Goal: Find contact information: Obtain details needed to contact an individual or organization

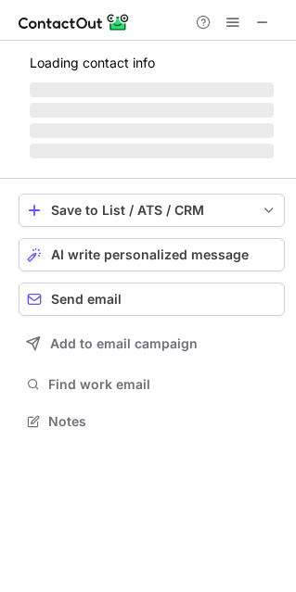
scroll to position [9, 9]
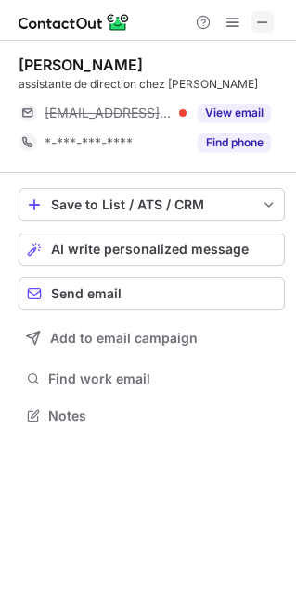
click at [259, 21] on span at bounding box center [262, 22] width 15 height 15
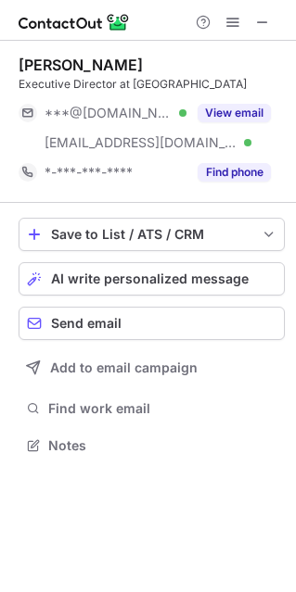
scroll to position [432, 296]
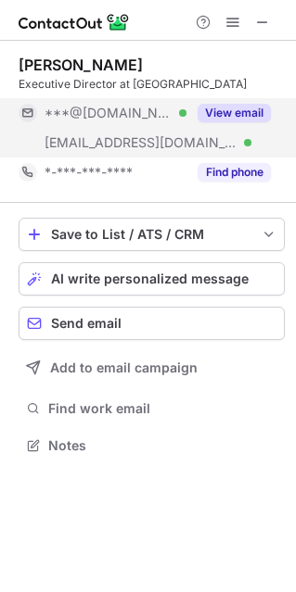
click at [214, 117] on button "View email" at bounding box center [233, 113] width 73 height 19
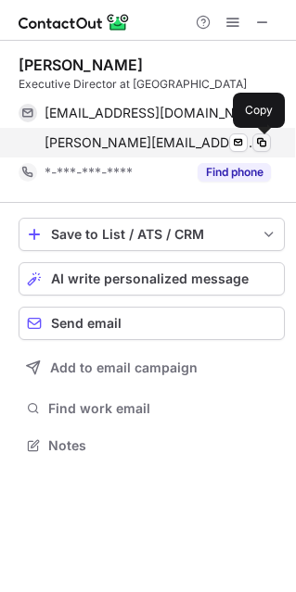
click at [266, 148] on span at bounding box center [261, 142] width 15 height 15
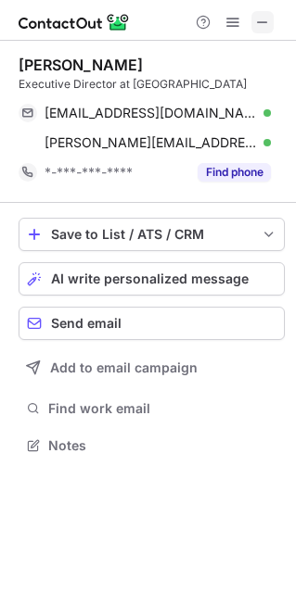
click at [263, 19] on span at bounding box center [262, 22] width 15 height 15
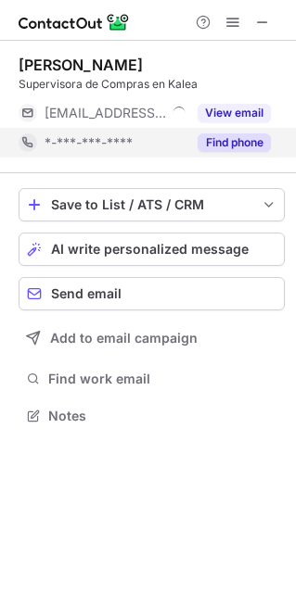
scroll to position [9, 9]
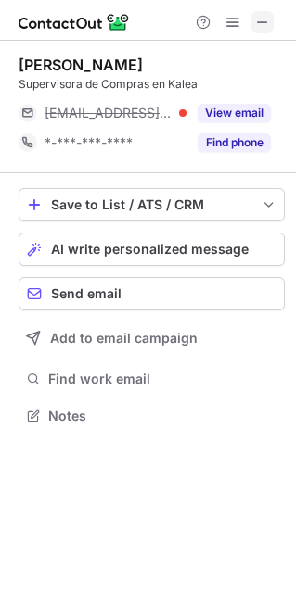
click at [259, 25] on span at bounding box center [262, 22] width 15 height 15
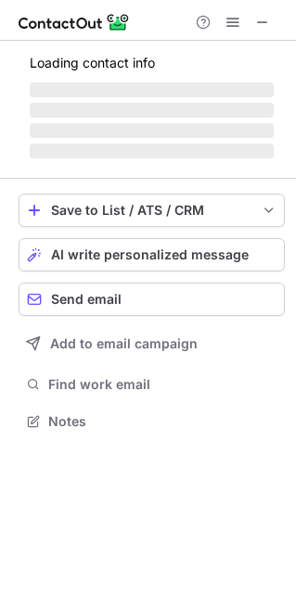
scroll to position [432, 296]
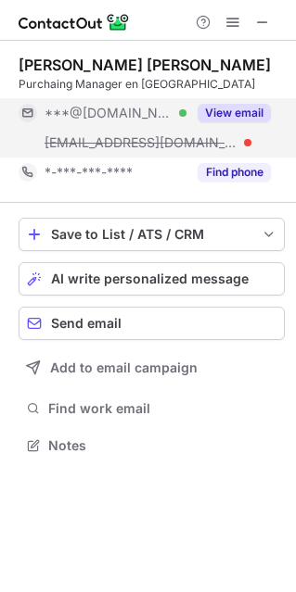
click at [235, 115] on button "View email" at bounding box center [233, 113] width 73 height 19
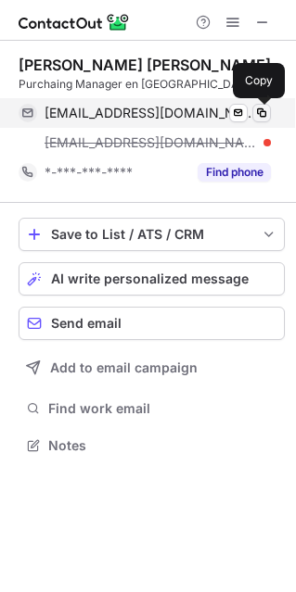
click at [260, 116] on span at bounding box center [261, 113] width 15 height 15
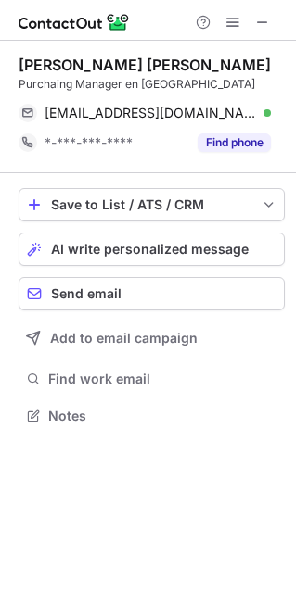
scroll to position [402, 296]
click at [261, 17] on span at bounding box center [262, 22] width 15 height 15
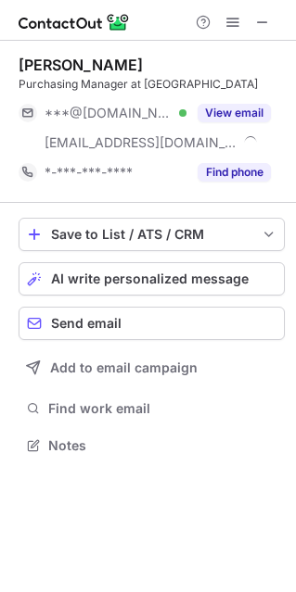
scroll to position [432, 296]
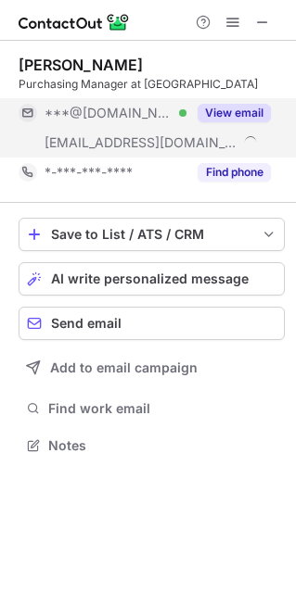
click at [236, 112] on button "View email" at bounding box center [233, 113] width 73 height 19
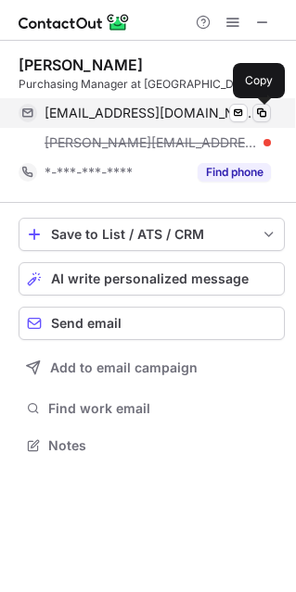
click at [269, 116] on button at bounding box center [261, 113] width 19 height 19
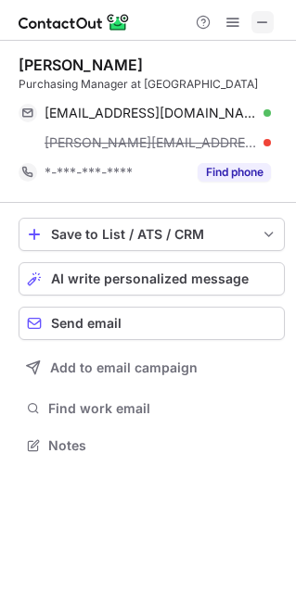
click at [261, 23] on span at bounding box center [262, 22] width 15 height 15
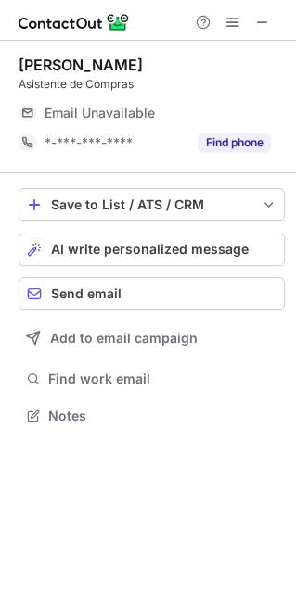
scroll to position [9, 9]
click at [260, 29] on span at bounding box center [262, 22] width 15 height 15
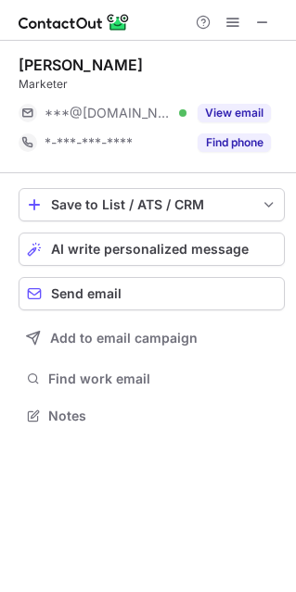
scroll to position [9, 9]
click at [252, 21] on button at bounding box center [262, 22] width 22 height 22
